Goal: Find specific page/section: Find specific page/section

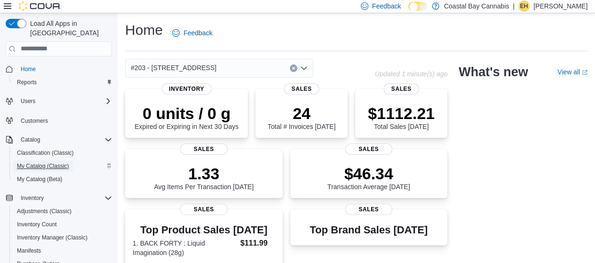
click at [54, 162] on span "My Catalog (Classic)" at bounding box center [43, 166] width 52 height 8
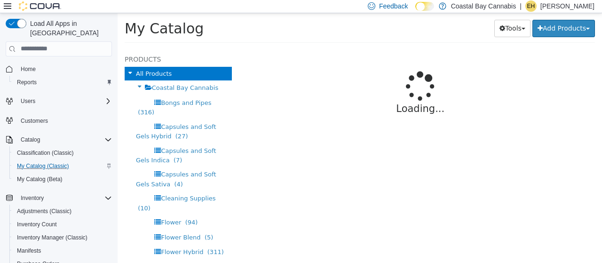
select select "**********"
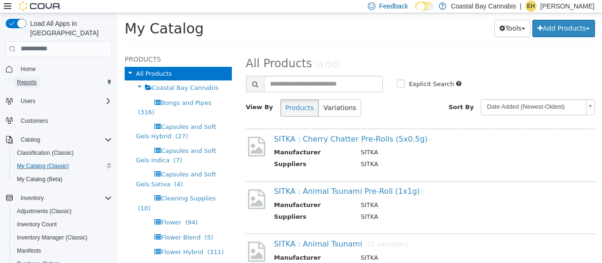
click at [21, 79] on span "Reports" at bounding box center [27, 83] width 20 height 8
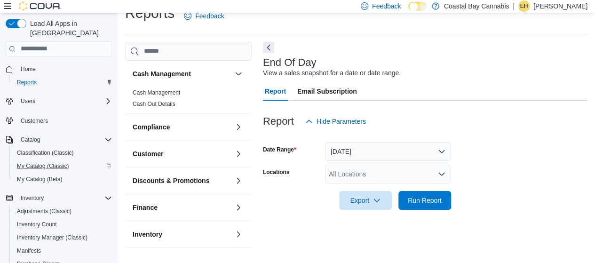
scroll to position [18, 0]
click at [367, 170] on div "All Locations" at bounding box center [388, 173] width 126 height 19
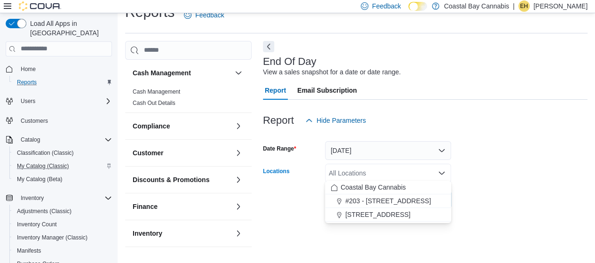
click at [527, 163] on form "Date Range [DATE] Locations All Locations Combo box. Selected. Combo box input.…" at bounding box center [425, 169] width 325 height 79
